Goal: Task Accomplishment & Management: Use online tool/utility

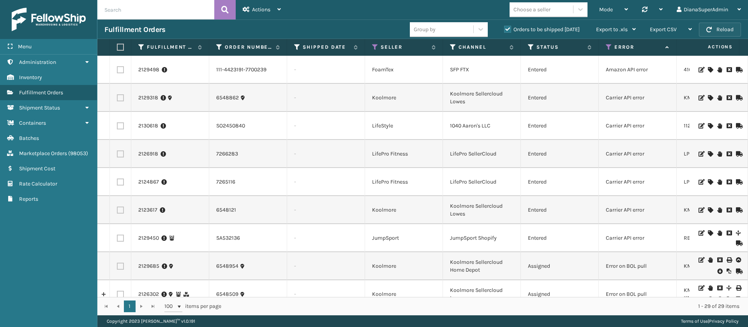
click at [729, 27] on button "Reload" at bounding box center [720, 30] width 42 height 14
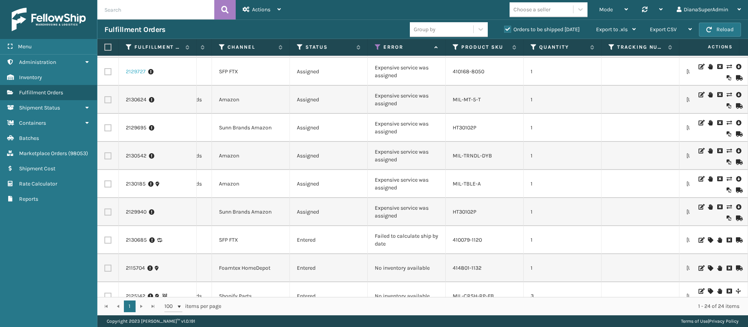
click at [135, 71] on link "2129727" at bounding box center [136, 72] width 20 height 8
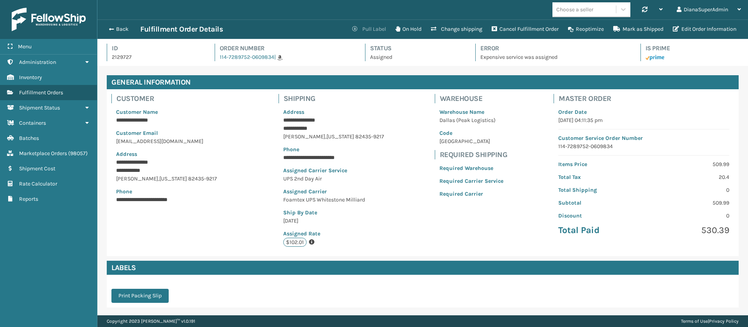
click at [368, 28] on button "Pull Label" at bounding box center [368, 29] width 43 height 16
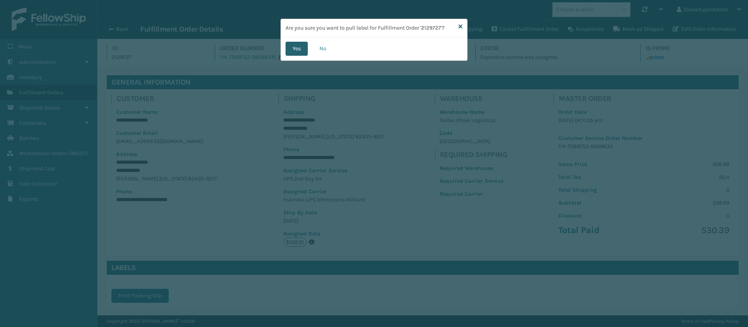
click at [293, 48] on button "Yes" at bounding box center [296, 49] width 22 height 14
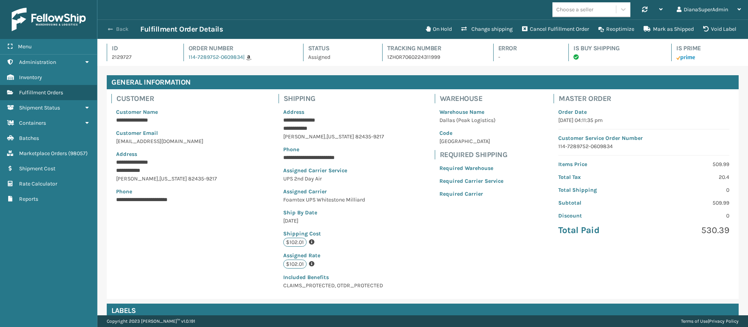
click at [118, 32] on button "Back" at bounding box center [122, 29] width 36 height 7
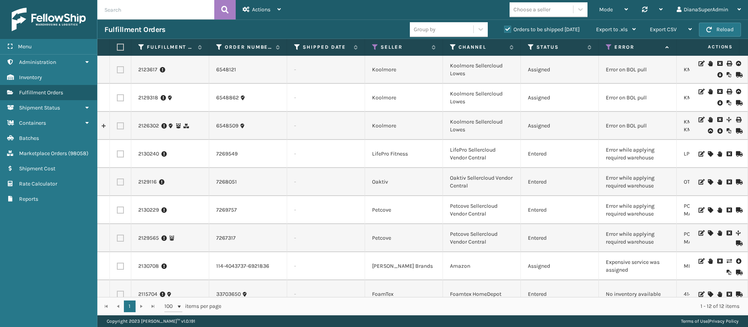
click at [708, 152] on icon at bounding box center [710, 153] width 5 height 5
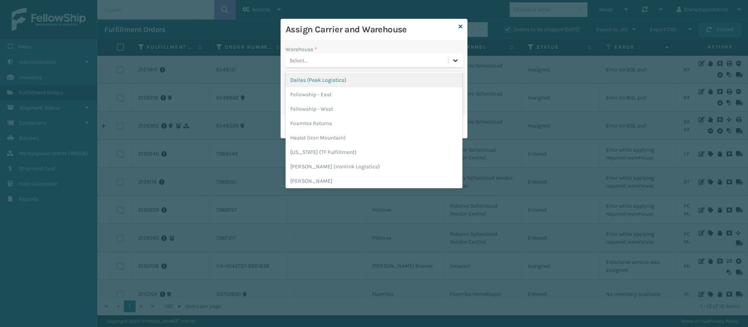
click at [453, 61] on icon at bounding box center [455, 60] width 8 height 8
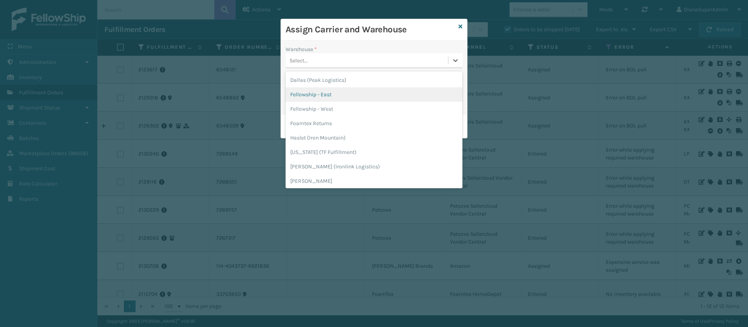
click at [385, 90] on div "Fellowship - East" at bounding box center [373, 94] width 177 height 14
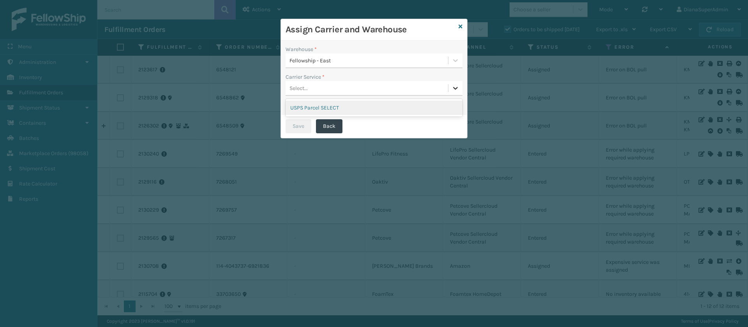
click at [454, 88] on icon at bounding box center [455, 88] width 5 height 3
click at [413, 106] on div "USPS Parcel SELECT" at bounding box center [373, 107] width 177 height 14
click at [297, 129] on button "Save" at bounding box center [298, 126] width 26 height 14
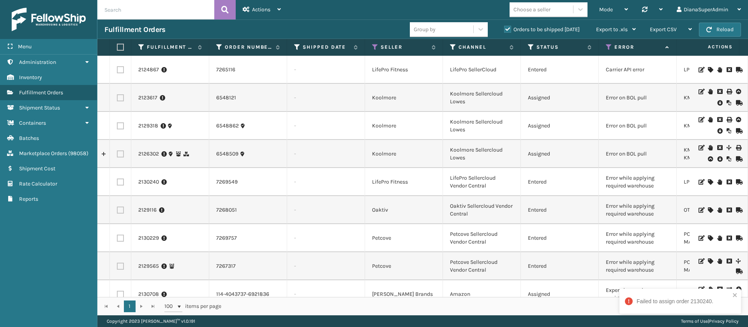
click at [708, 210] on icon at bounding box center [710, 209] width 5 height 5
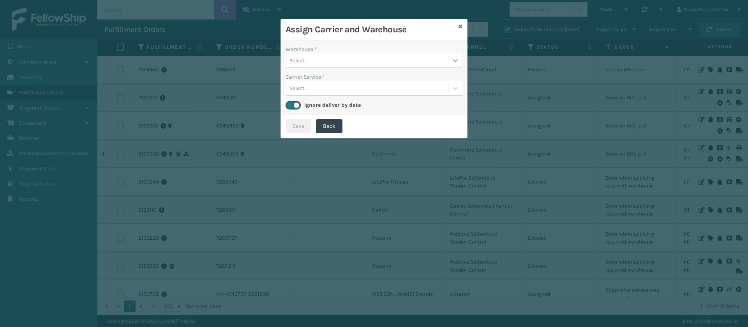
click at [459, 62] on icon at bounding box center [455, 60] width 8 height 8
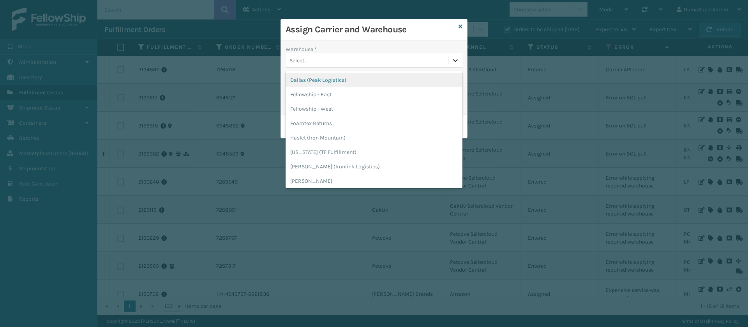
click at [459, 62] on icon at bounding box center [455, 60] width 8 height 8
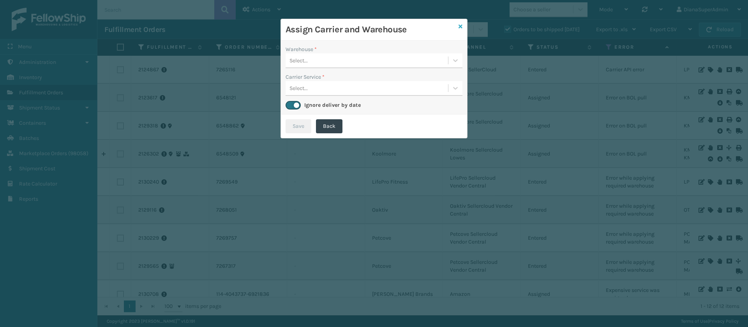
click at [460, 24] on icon at bounding box center [460, 26] width 4 height 5
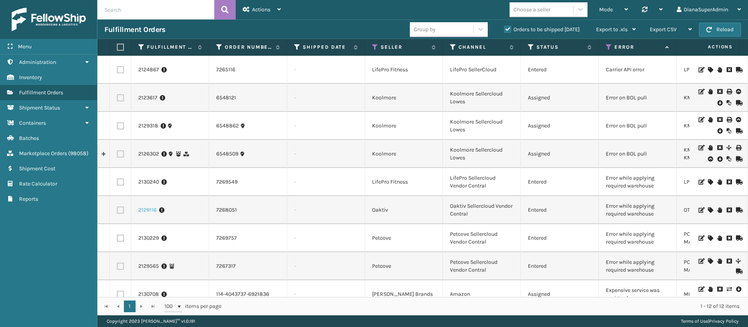
click at [146, 211] on link "2129116" at bounding box center [147, 210] width 18 height 8
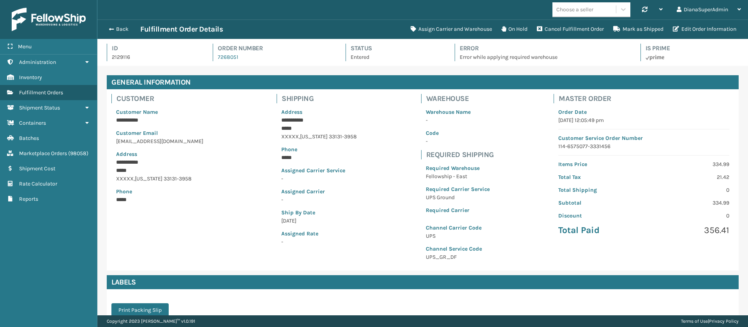
scroll to position [19, 650]
click at [438, 30] on button "Assign Carrier and Warehouse" at bounding box center [451, 29] width 91 height 16
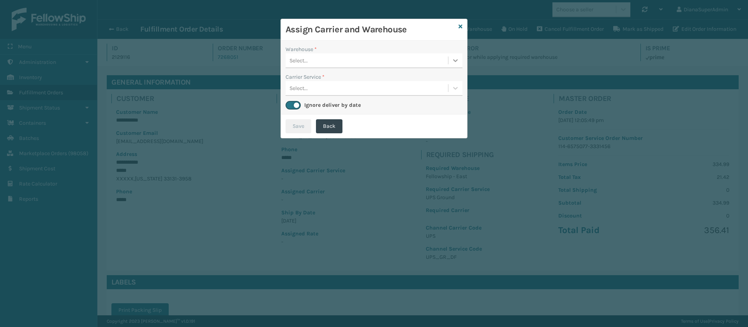
click at [459, 56] on div at bounding box center [455, 60] width 14 height 14
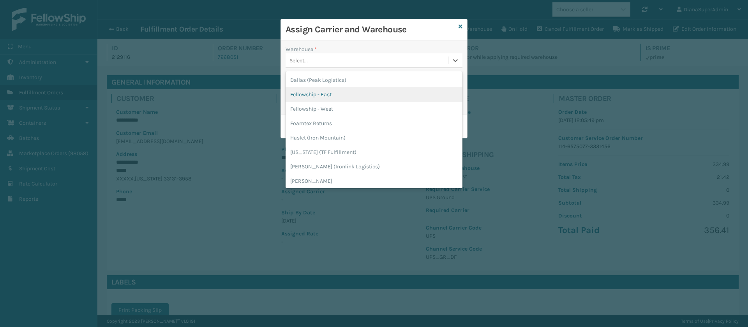
click at [373, 97] on div "Fellowship - East" at bounding box center [373, 94] width 177 height 14
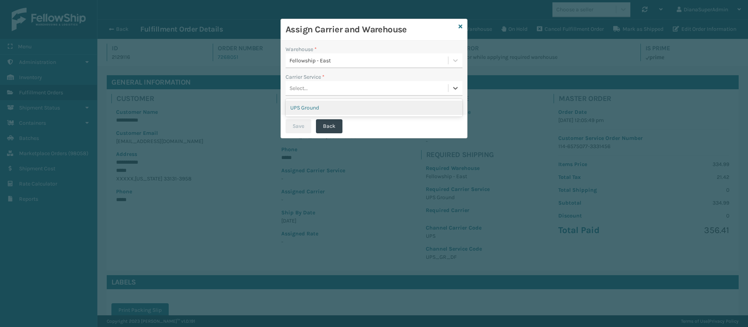
click at [446, 87] on div "Select..." at bounding box center [366, 88] width 162 height 13
click at [396, 104] on div "UPS Ground" at bounding box center [373, 107] width 177 height 14
click at [302, 128] on button "Save" at bounding box center [298, 126] width 26 height 14
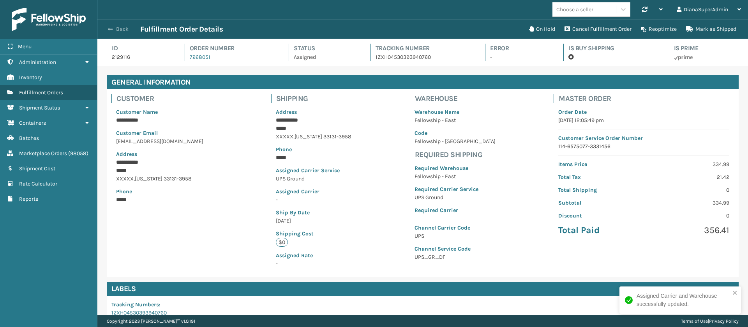
click at [117, 30] on button "Back" at bounding box center [122, 29] width 36 height 7
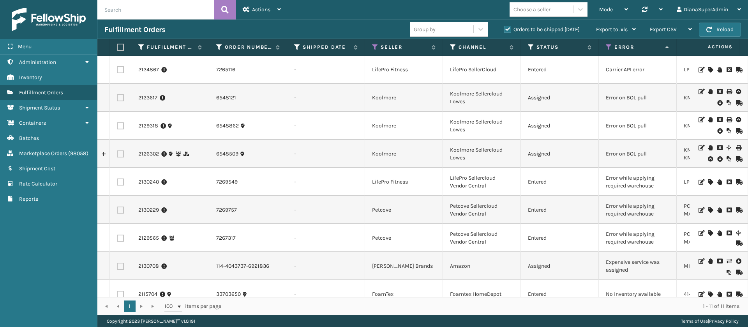
click at [708, 180] on icon at bounding box center [710, 181] width 5 height 5
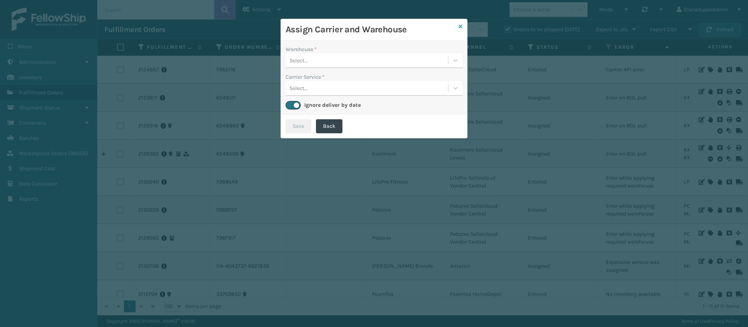
click at [461, 23] on link at bounding box center [460, 27] width 4 height 8
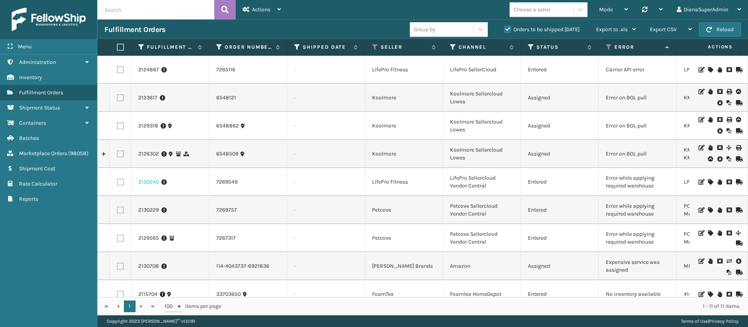
click at [148, 179] on link "2130240" at bounding box center [148, 182] width 21 height 8
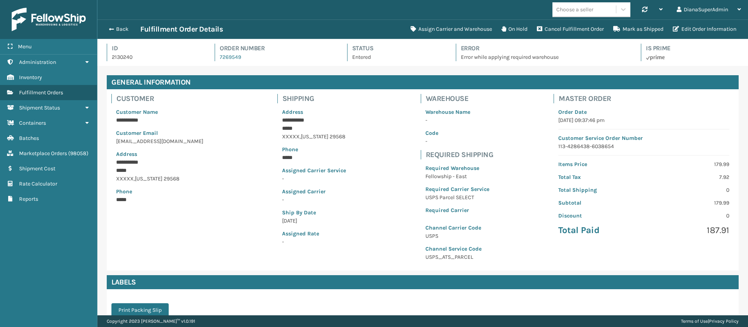
scroll to position [19, 650]
click at [439, 30] on button "Assign Carrier and Warehouse" at bounding box center [451, 29] width 91 height 16
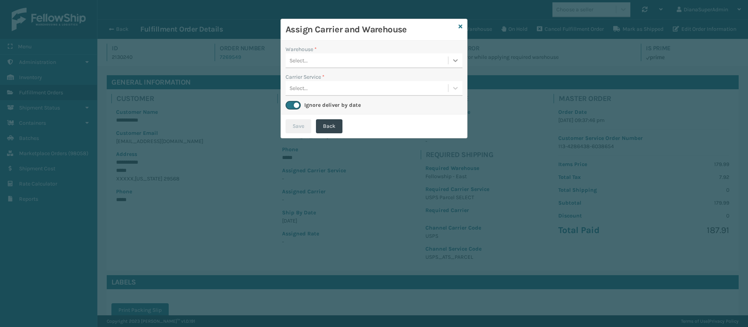
click at [460, 63] on div at bounding box center [455, 60] width 14 height 14
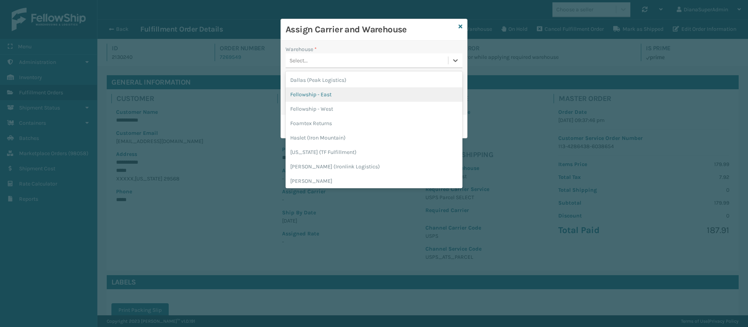
click at [374, 93] on div "Fellowship - East" at bounding box center [373, 94] width 177 height 14
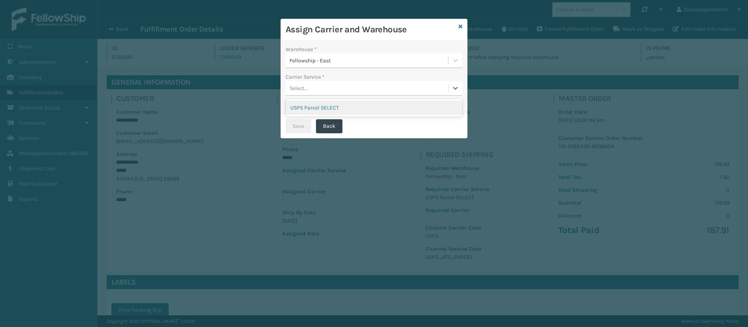
click at [409, 86] on div "Select..." at bounding box center [366, 88] width 162 height 13
click at [363, 105] on div "USPS Parcel SELECT" at bounding box center [373, 107] width 177 height 14
click at [296, 126] on button "Save" at bounding box center [298, 126] width 26 height 14
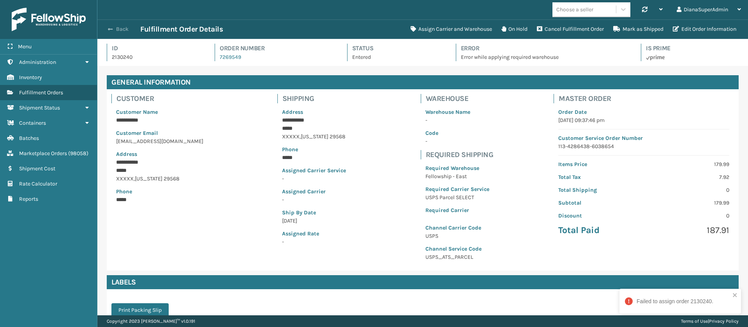
click at [109, 30] on span "button" at bounding box center [110, 28] width 5 height 5
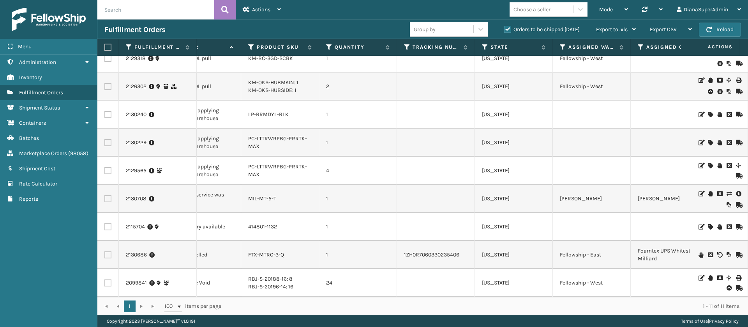
scroll to position [0, 588]
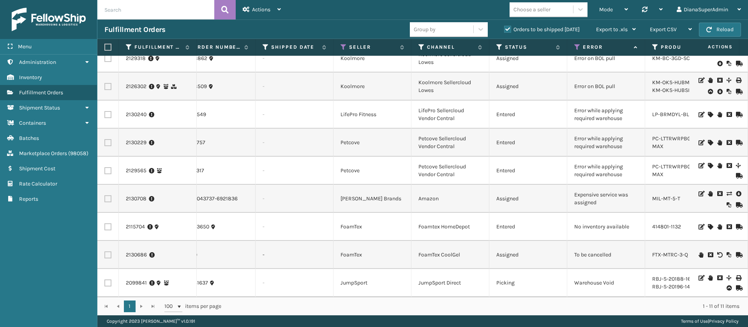
click at [726, 191] on icon at bounding box center [728, 193] width 5 height 5
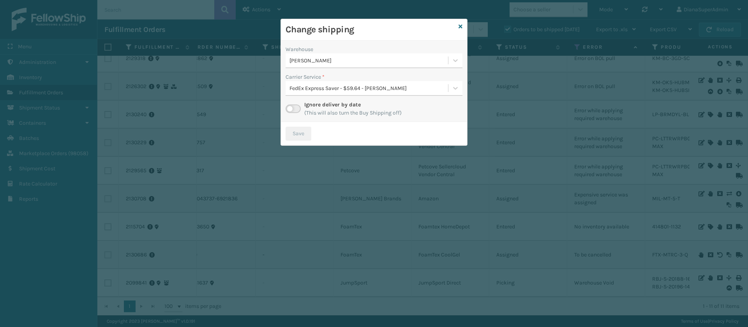
click at [294, 106] on label at bounding box center [292, 108] width 15 height 9
click at [291, 106] on input "checkbox" at bounding box center [287, 106] width 5 height 5
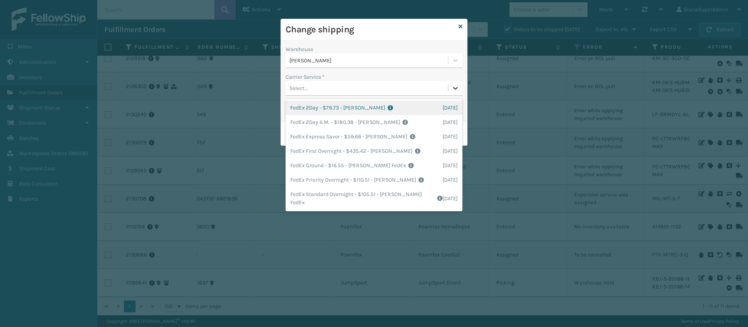
click at [455, 90] on icon at bounding box center [455, 88] width 8 height 8
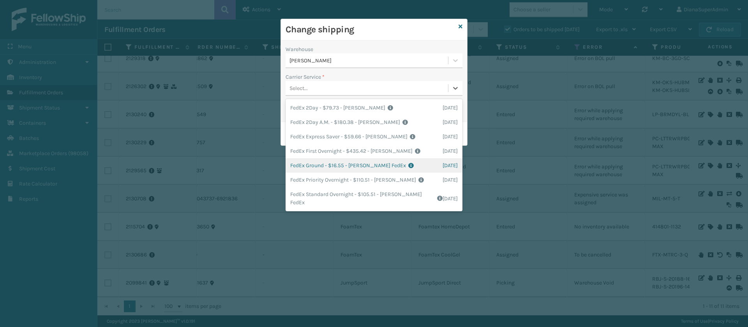
click at [331, 163] on div "FedEx Ground - $16.55 - [PERSON_NAME] FedEx Shipping Cost $14.52 Surplus Cost $…" at bounding box center [373, 165] width 177 height 14
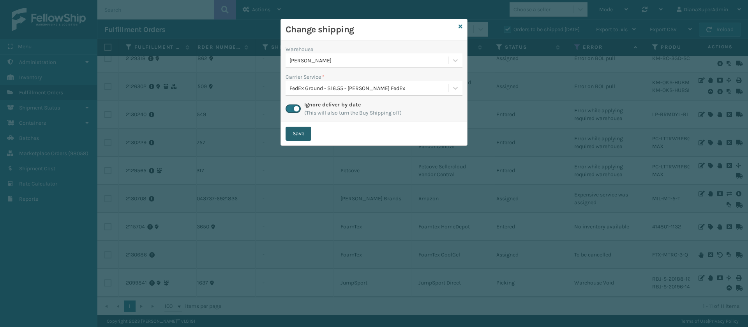
click at [303, 135] on button "Save" at bounding box center [298, 134] width 26 height 14
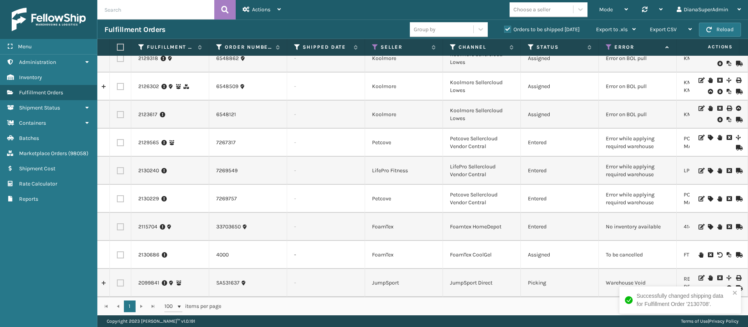
click at [708, 224] on icon at bounding box center [710, 226] width 5 height 5
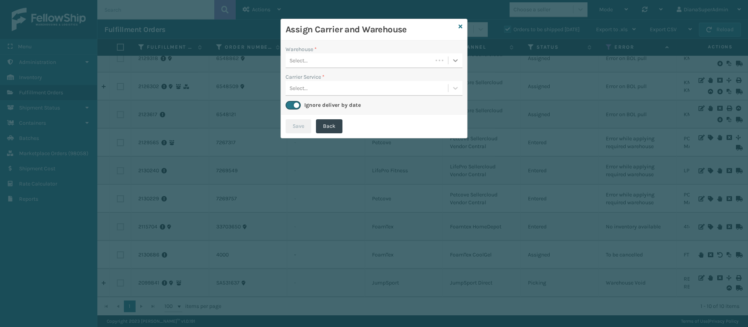
click at [450, 58] on div at bounding box center [455, 60] width 14 height 14
click at [461, 28] on icon at bounding box center [460, 26] width 4 height 5
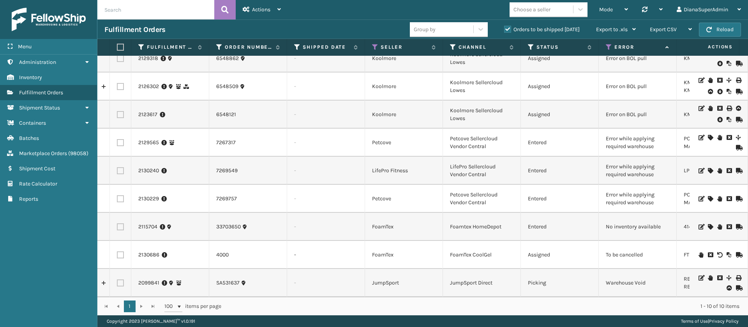
click at [708, 196] on icon at bounding box center [710, 198] width 5 height 5
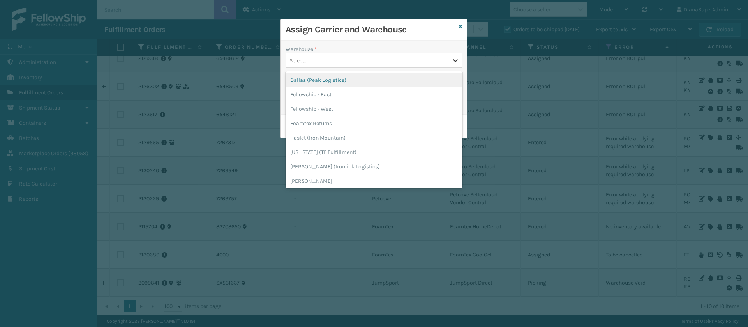
click at [455, 61] on icon at bounding box center [455, 60] width 5 height 3
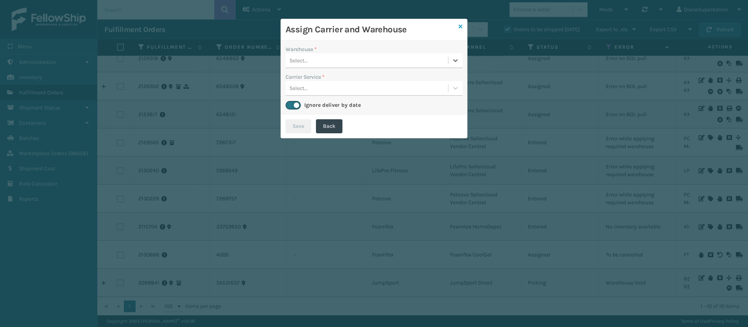
click at [461, 25] on icon at bounding box center [460, 26] width 4 height 5
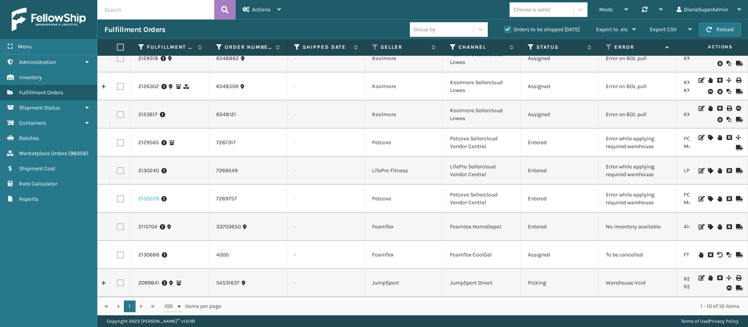
click at [144, 195] on link "2130229" at bounding box center [148, 199] width 21 height 8
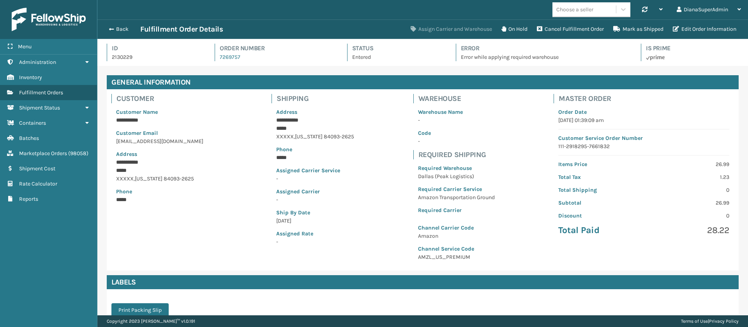
click at [443, 30] on button "Assign Carrier and Warehouse" at bounding box center [451, 29] width 91 height 16
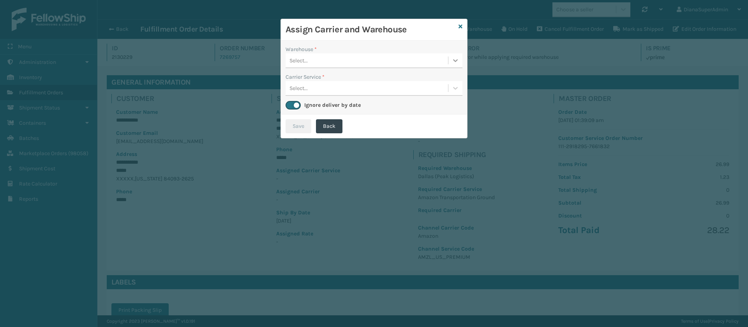
click at [449, 56] on div at bounding box center [455, 60] width 14 height 14
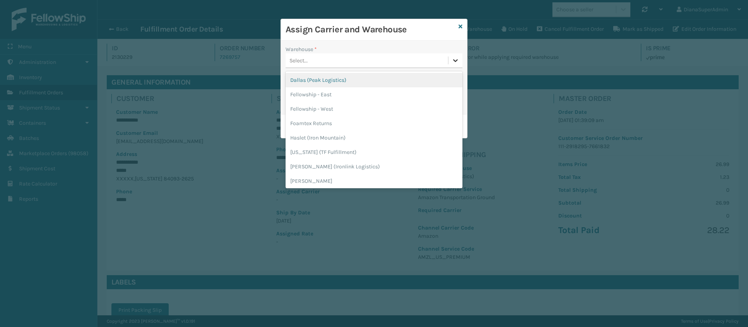
click at [449, 56] on div at bounding box center [455, 60] width 14 height 14
click at [364, 81] on div "Dallas (Peak Logistics)" at bounding box center [373, 80] width 177 height 14
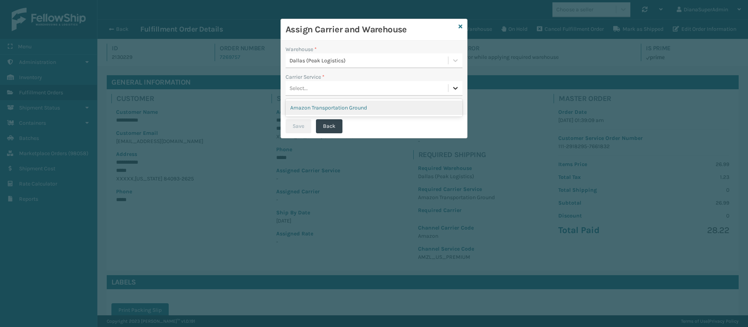
click at [451, 88] on icon at bounding box center [455, 88] width 8 height 8
click at [344, 106] on div "Amazon Transportation Ground" at bounding box center [373, 107] width 177 height 14
click at [294, 125] on button "Save" at bounding box center [298, 126] width 26 height 14
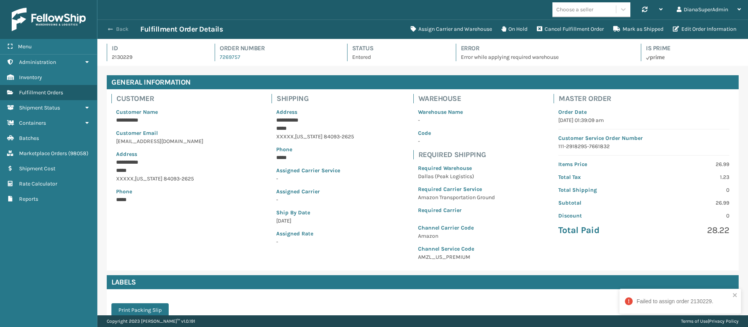
click at [113, 29] on button "Back" at bounding box center [122, 29] width 36 height 7
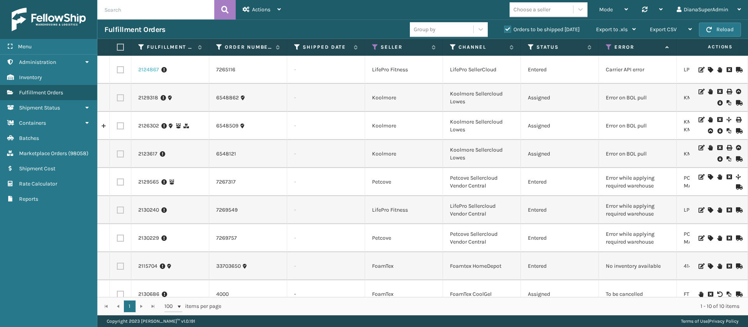
click at [150, 66] on link "2124867" at bounding box center [148, 70] width 21 height 8
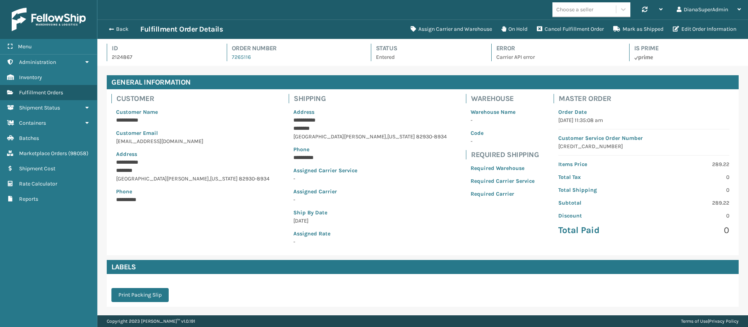
scroll to position [19, 650]
click at [445, 24] on button "Assign Carrier and Warehouse" at bounding box center [451, 29] width 91 height 16
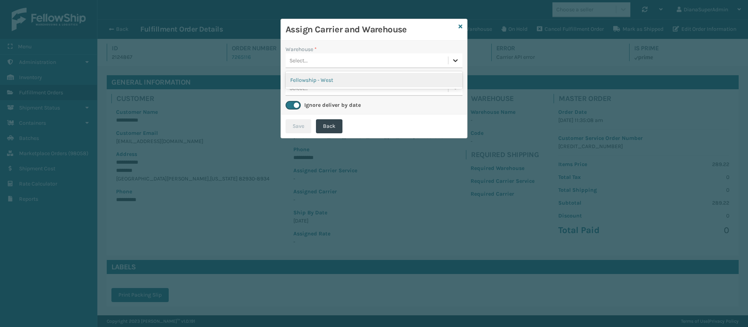
click at [453, 61] on icon at bounding box center [455, 60] width 8 height 8
click at [430, 78] on div "Fellowship - West" at bounding box center [373, 80] width 177 height 14
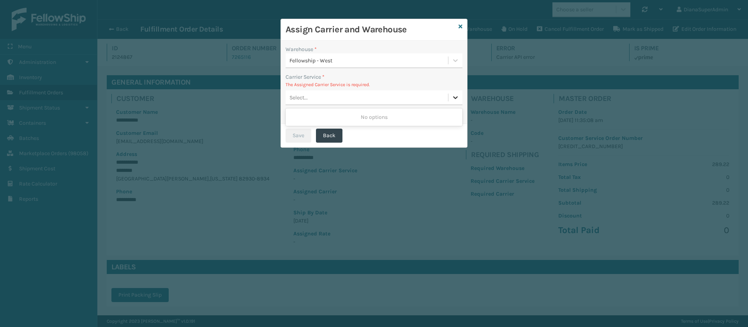
click at [455, 99] on icon at bounding box center [455, 97] width 8 height 8
click at [460, 24] on icon at bounding box center [460, 26] width 4 height 5
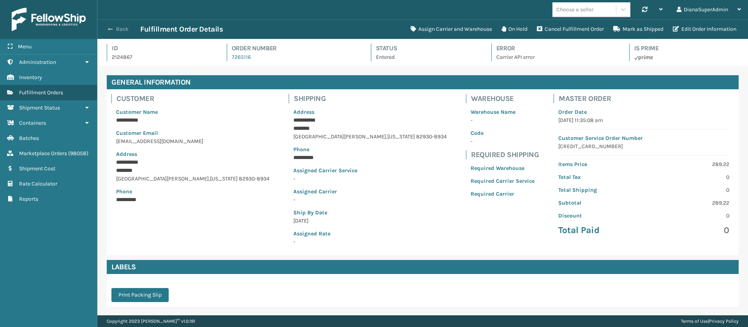
click at [114, 29] on button "Back" at bounding box center [122, 29] width 36 height 7
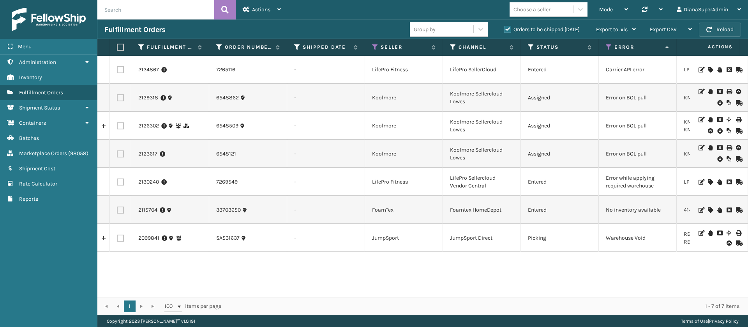
click at [717, 25] on button "Reload" at bounding box center [720, 30] width 42 height 14
click at [708, 208] on icon at bounding box center [710, 209] width 5 height 5
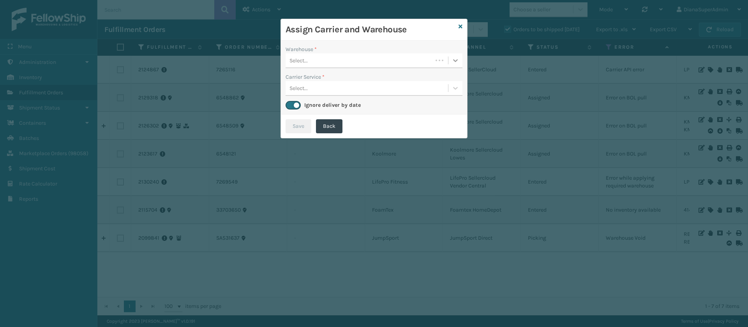
click at [454, 60] on icon at bounding box center [455, 60] width 5 height 3
drag, startPoint x: 460, startPoint y: 21, endPoint x: 459, endPoint y: 26, distance: 5.1
click at [459, 26] on div "Assign Carrier and Warehouse Warehouse * Select... Carrier Service * Select... …" at bounding box center [373, 79] width 187 height 120
click at [459, 26] on icon at bounding box center [460, 26] width 4 height 5
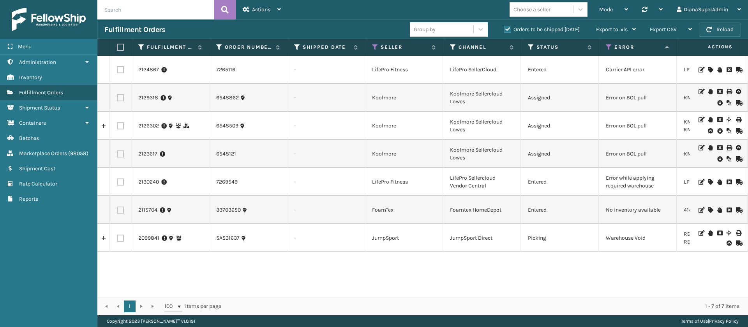
click at [722, 33] on button "Reload" at bounding box center [720, 30] width 42 height 14
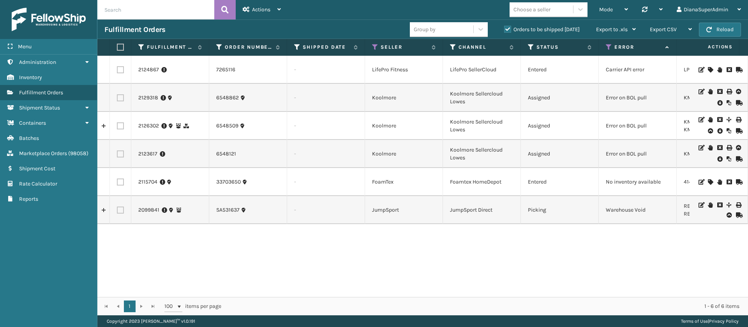
click at [160, 17] on input "text" at bounding box center [155, 9] width 117 height 19
paste input "2115704"
type input "2115704"
click at [227, 10] on icon at bounding box center [224, 10] width 7 height 12
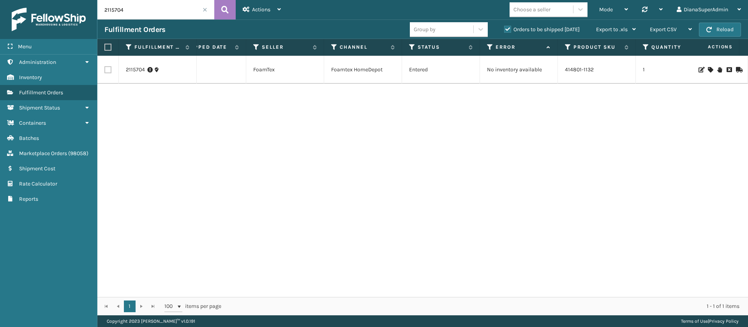
scroll to position [0, 116]
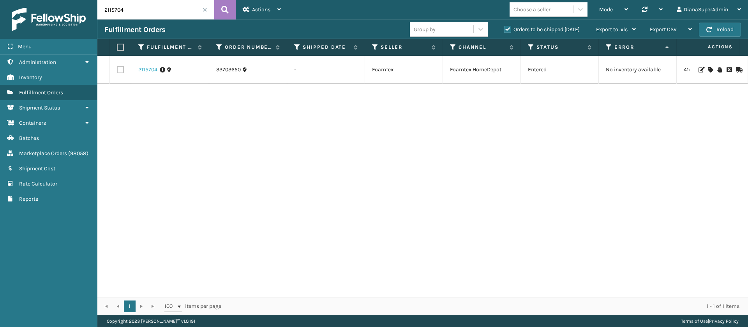
click at [150, 72] on link "2115704" at bounding box center [147, 70] width 19 height 8
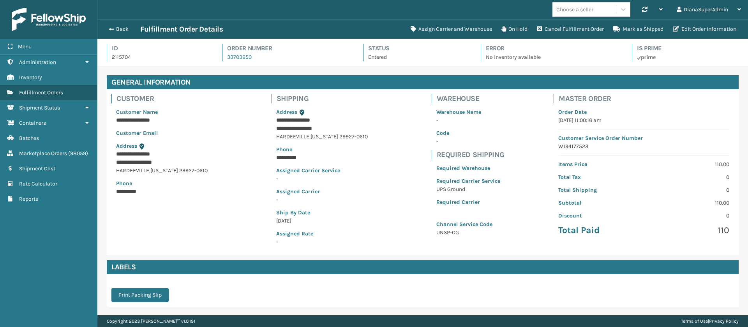
scroll to position [19, 650]
click at [428, 29] on button "Assign Carrier and Warehouse" at bounding box center [451, 29] width 91 height 16
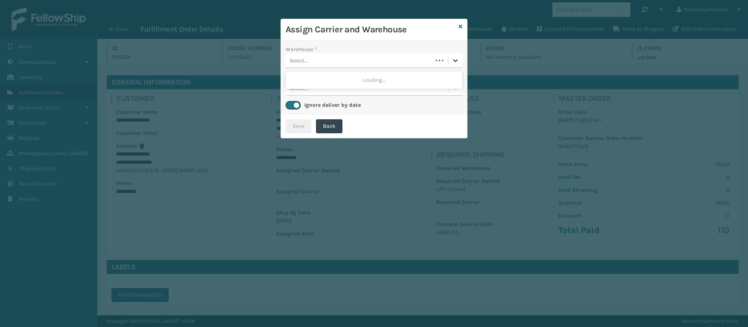
click at [455, 60] on icon at bounding box center [455, 60] width 8 height 8
click at [461, 27] on icon at bounding box center [460, 26] width 4 height 5
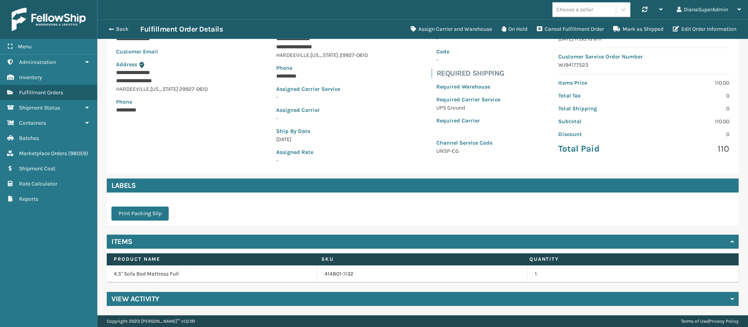
scroll to position [0, 0]
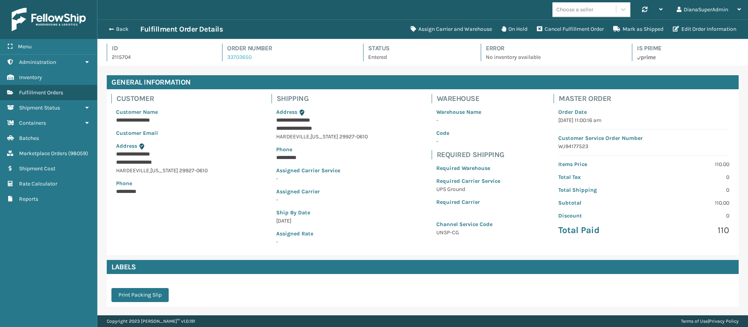
click at [244, 56] on link "33703650" at bounding box center [239, 57] width 25 height 7
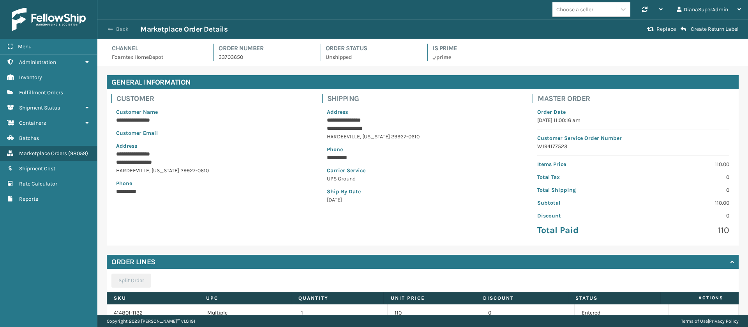
click at [109, 30] on span "button" at bounding box center [110, 28] width 5 height 5
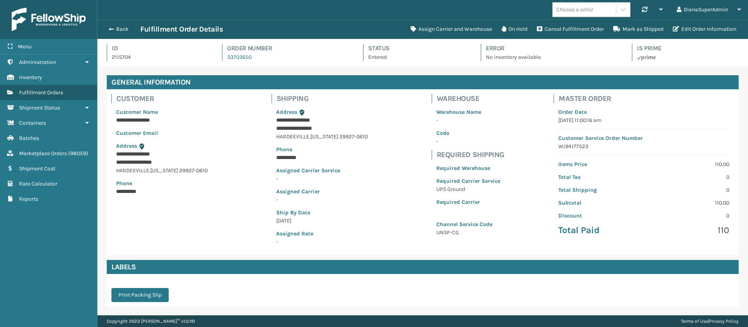
scroll to position [19, 650]
click at [109, 30] on span "button" at bounding box center [110, 28] width 5 height 5
